Goal: Ask a question

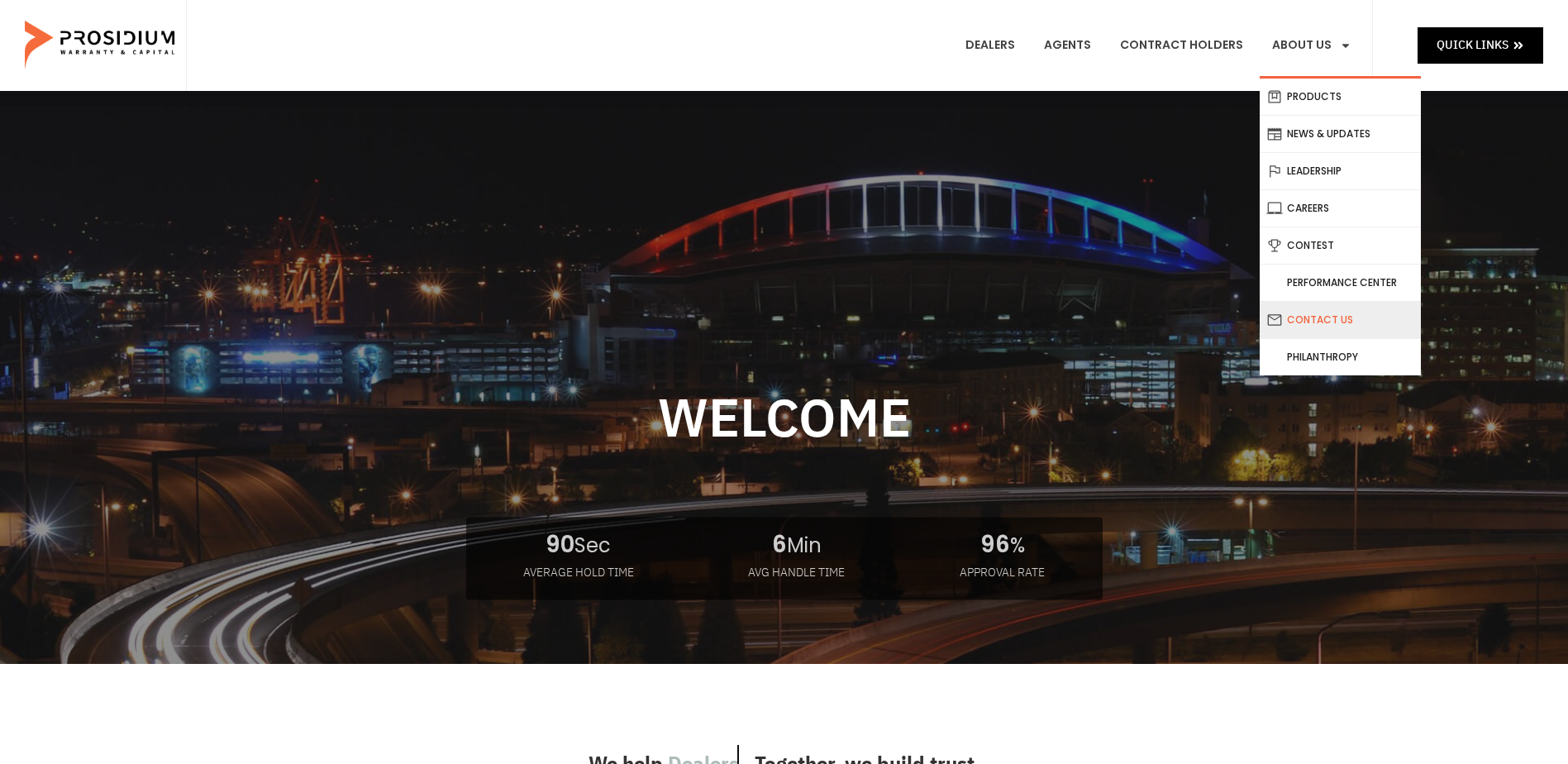
click at [1325, 319] on link "Contact Us" at bounding box center [1340, 319] width 161 height 36
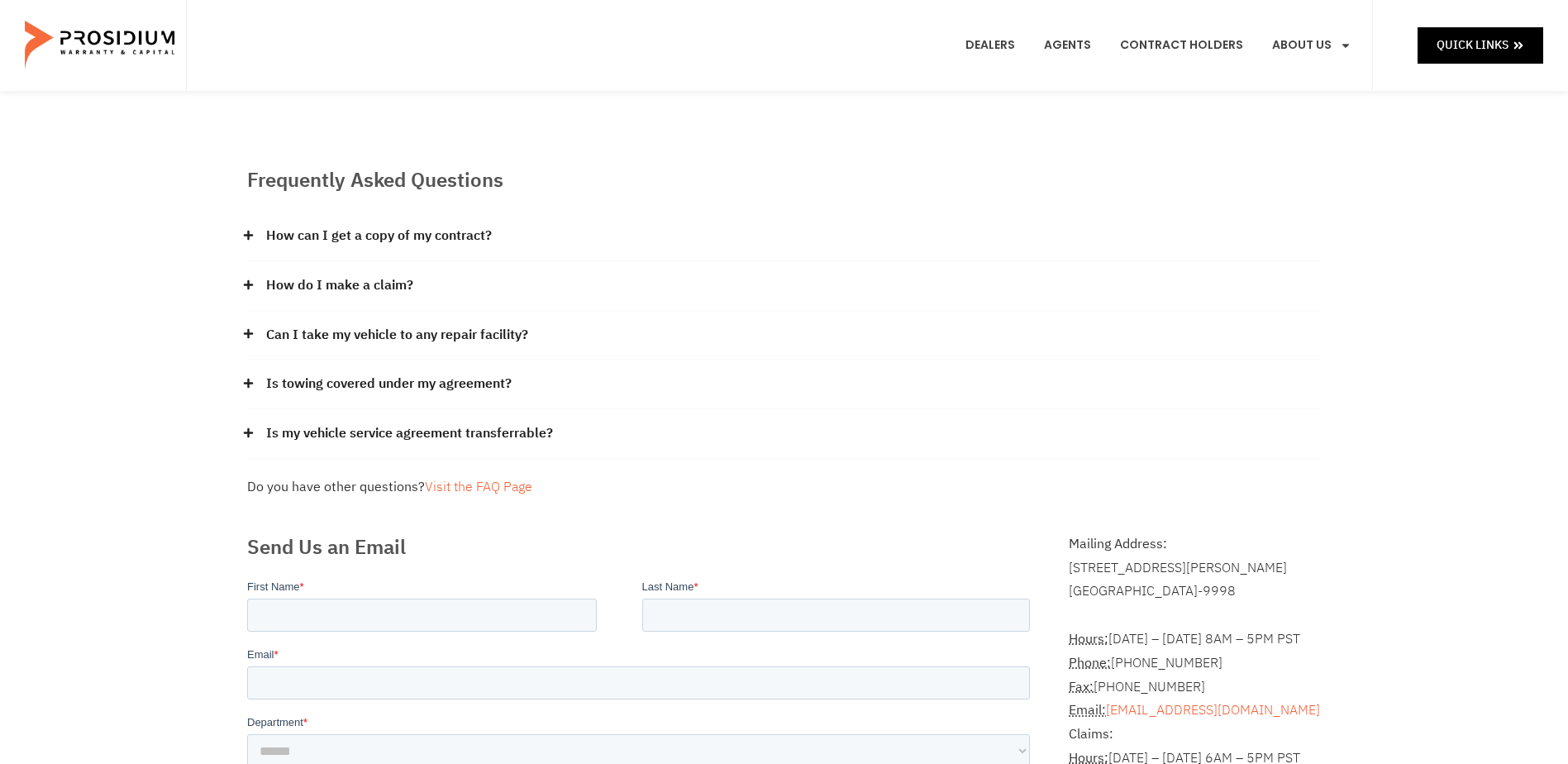
click at [407, 280] on link "How do I make a claim?" at bounding box center [340, 285] width 147 height 24
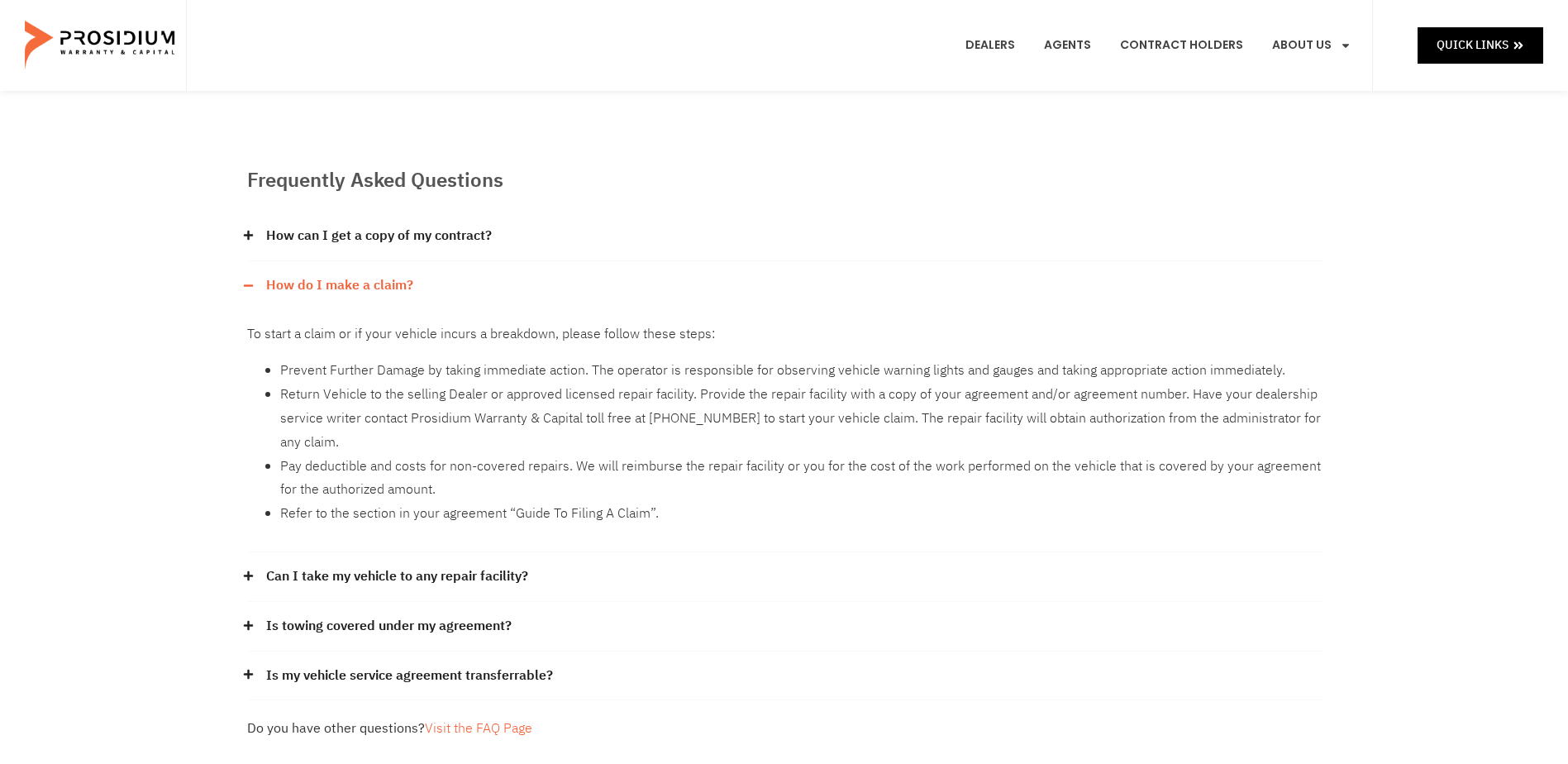
click at [396, 286] on link "How do I make a claim?" at bounding box center [340, 285] width 147 height 24
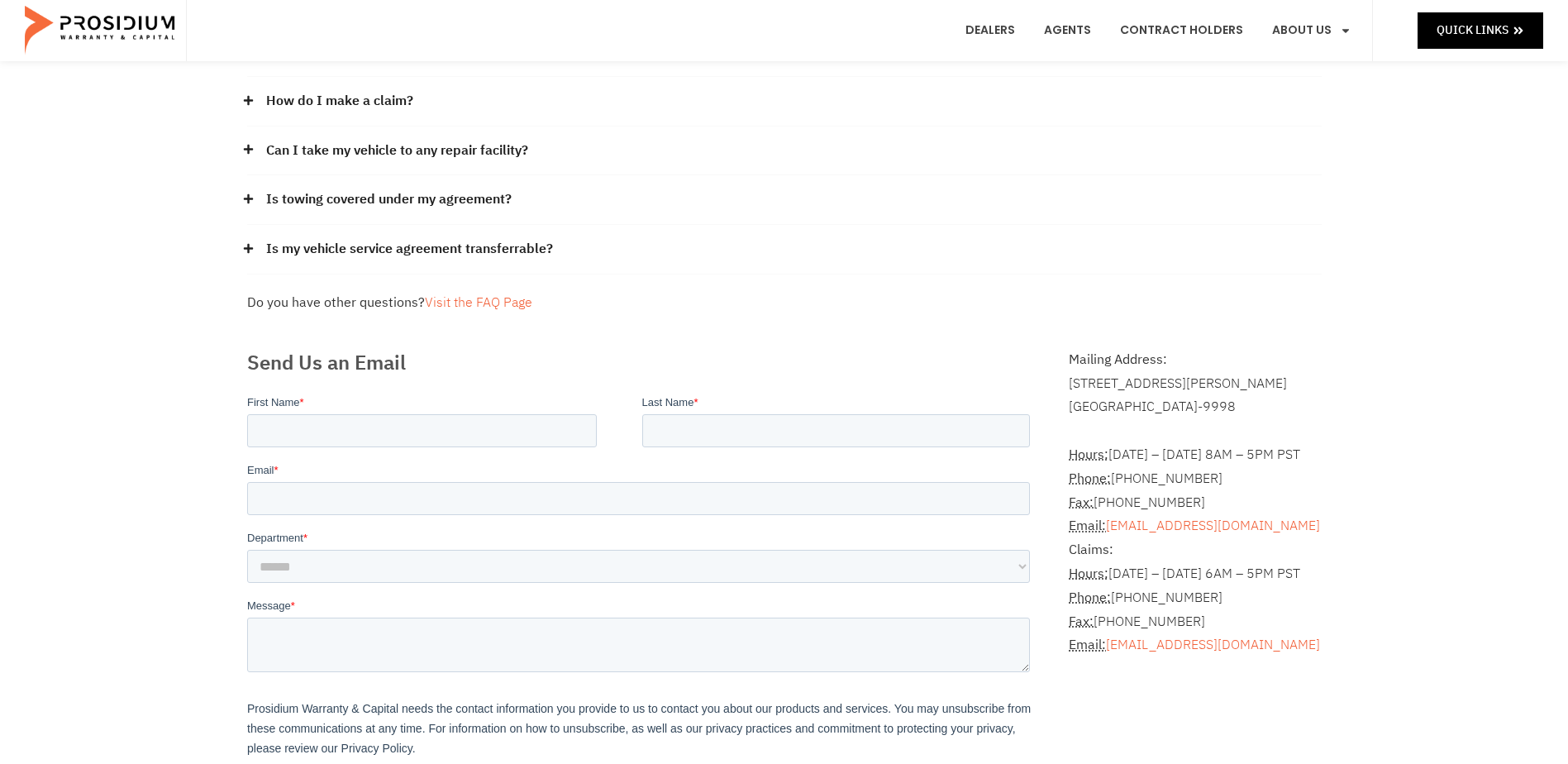
scroll to position [248, 0]
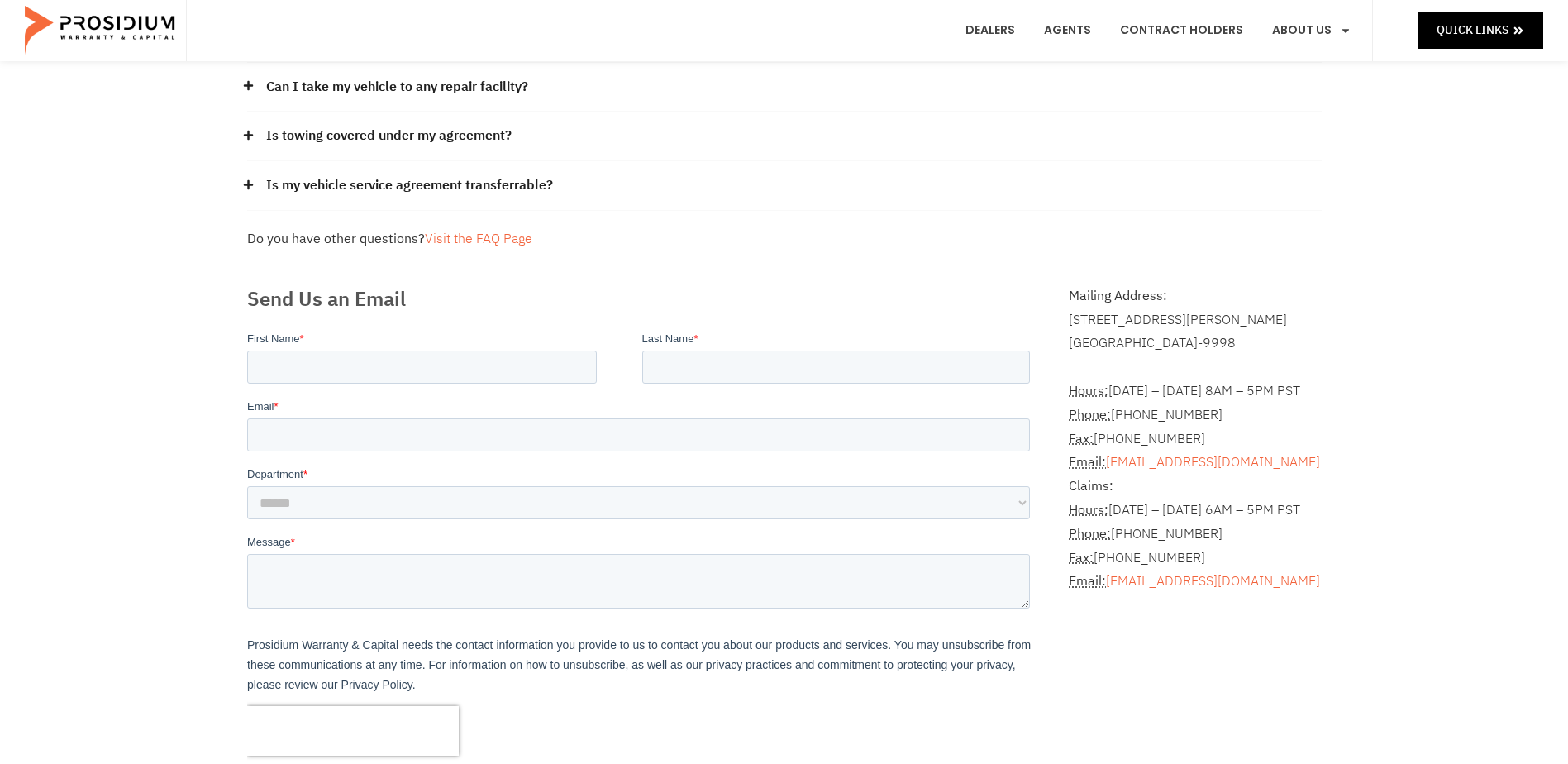
click at [142, 419] on div "Frequently Asked Questions How can I get a copy of my contract? Please contact …" at bounding box center [784, 374] width 1568 height 1062
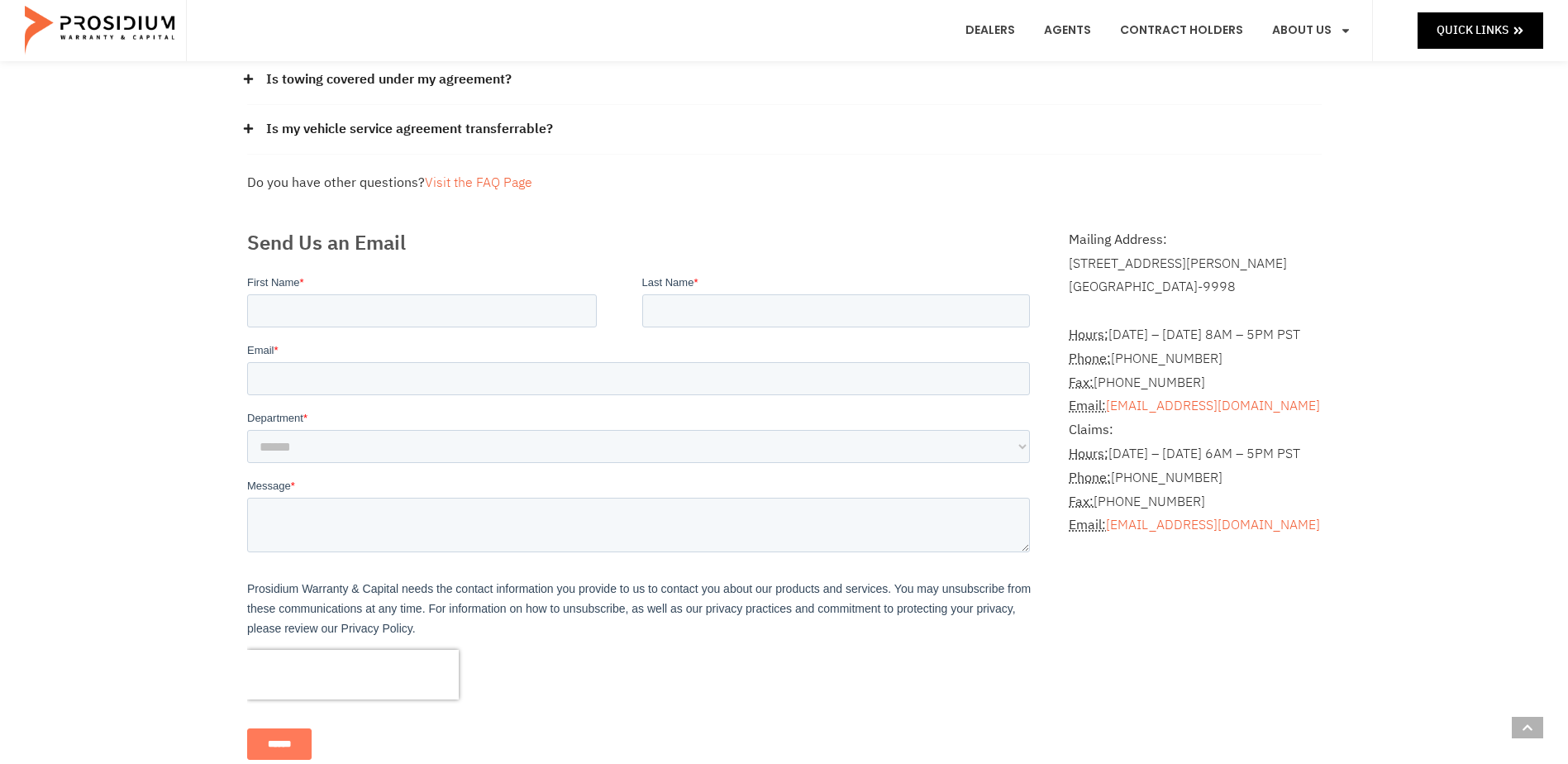
scroll to position [330, 0]
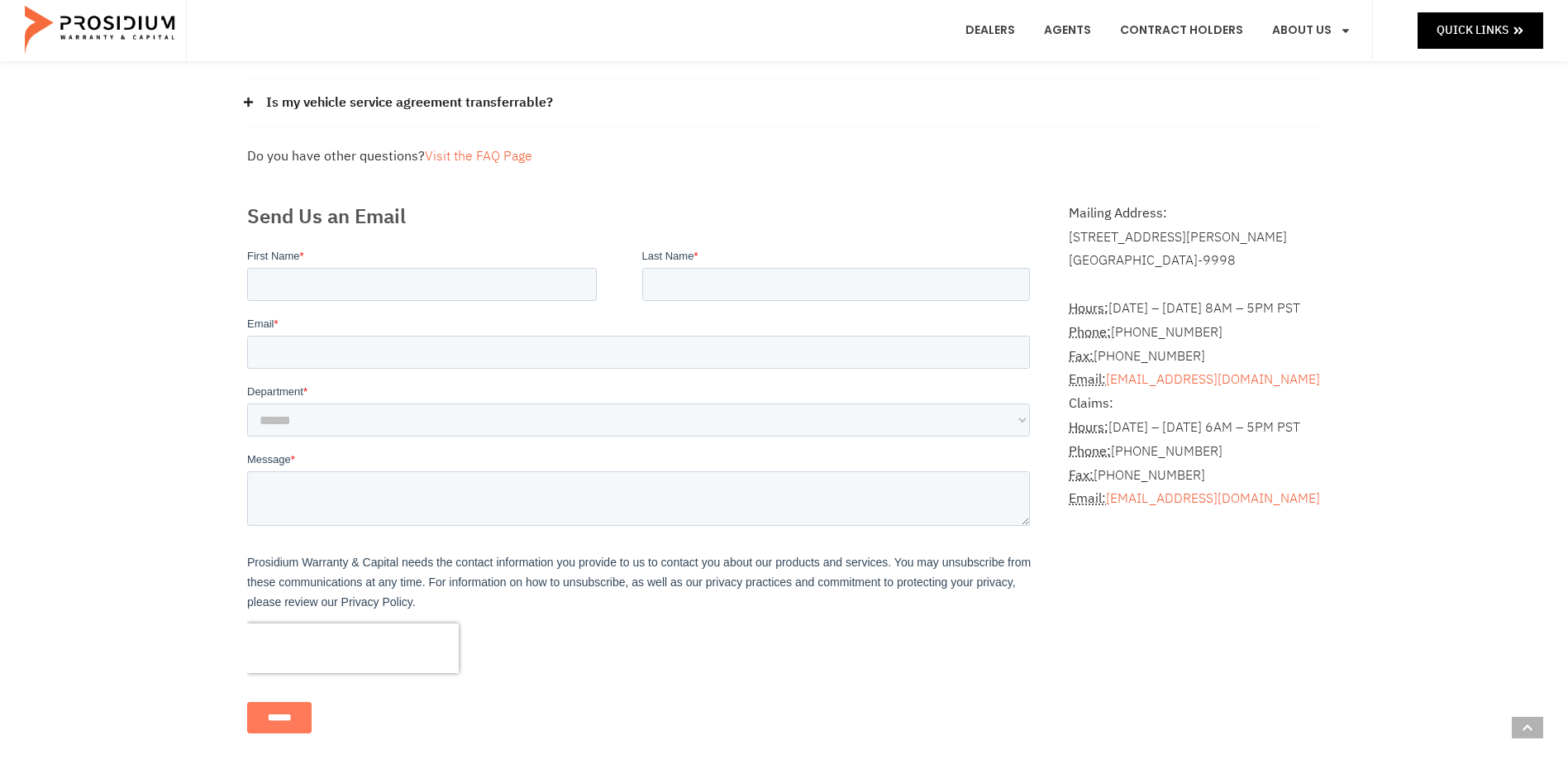
click at [857, 138] on div "Frequently Asked Questions How can I get a copy of my contract? Please contact …" at bounding box center [784, 2] width 1091 height 351
click at [85, 524] on div "Frequently Asked Questions How can I get a copy of my contract? Please contact …" at bounding box center [784, 291] width 1568 height 1062
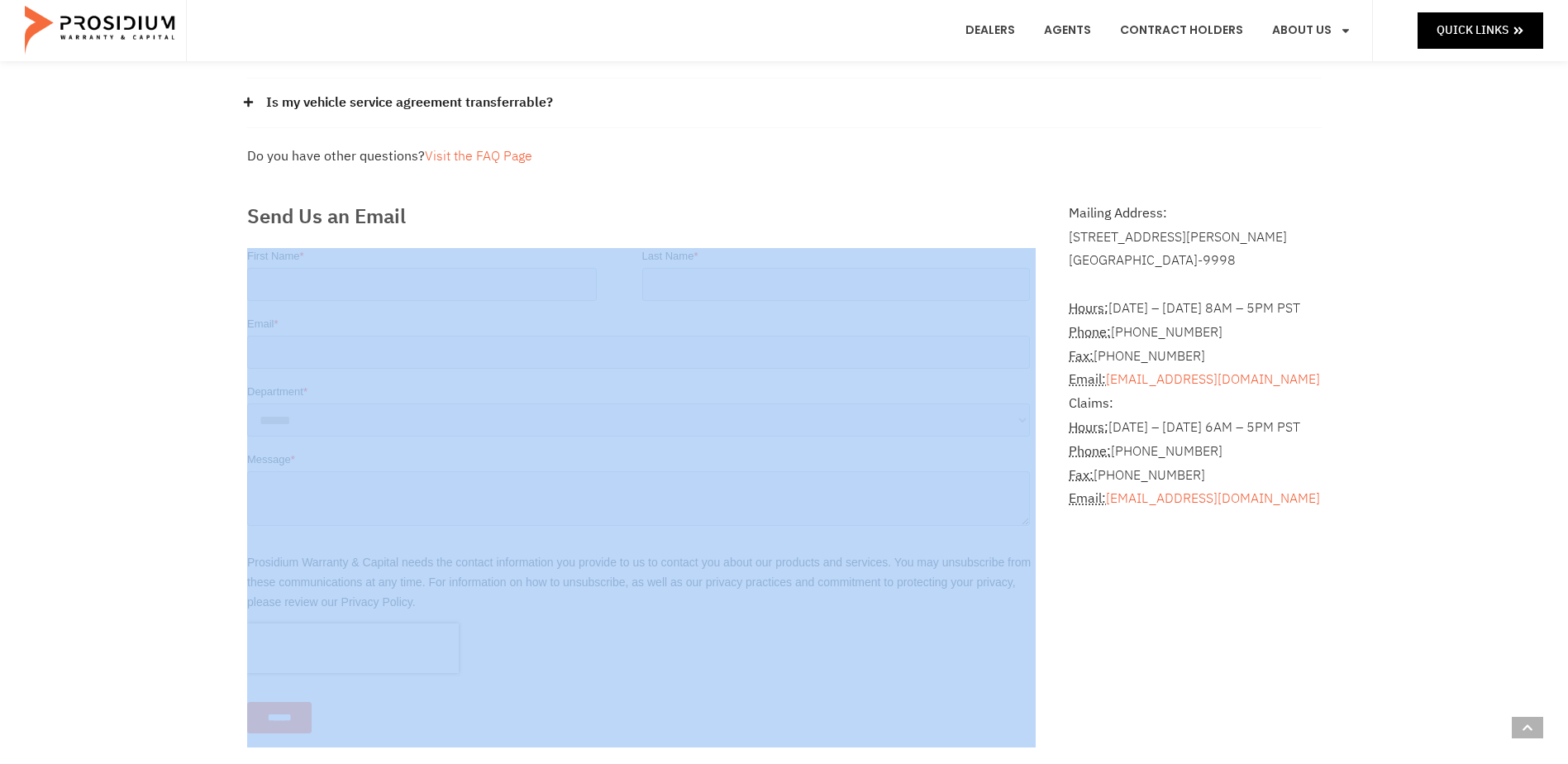
click at [85, 524] on div "Frequently Asked Questions How can I get a copy of my contract? Please contact …" at bounding box center [784, 291] width 1568 height 1062
drag, startPoint x: 85, startPoint y: 524, endPoint x: 116, endPoint y: 278, distance: 247.9
click at [127, 278] on div "Frequently Asked Questions How can I get a copy of my contract? Please contact …" at bounding box center [784, 291] width 1568 height 1062
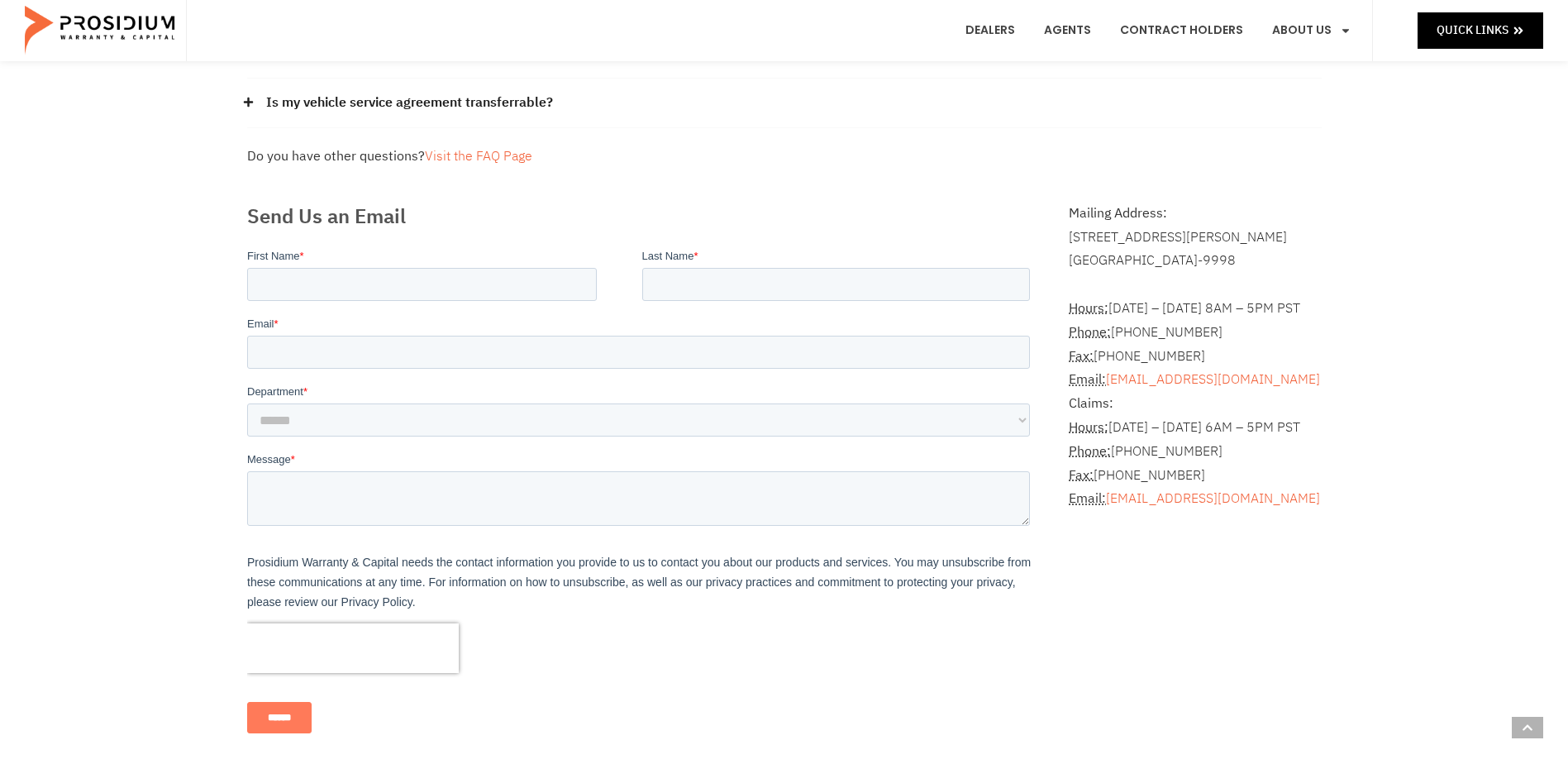
click at [629, 149] on div "Do you have other questions? Visit the FAQ Page" at bounding box center [784, 157] width 1075 height 24
